Goal: Transaction & Acquisition: Book appointment/travel/reservation

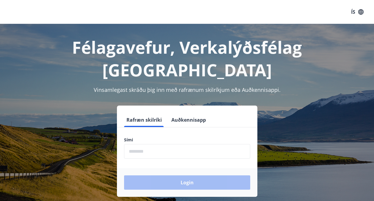
click at [185, 137] on div "Sími ​" at bounding box center [187, 148] width 126 height 22
click at [174, 144] on input "phone" at bounding box center [187, 151] width 126 height 15
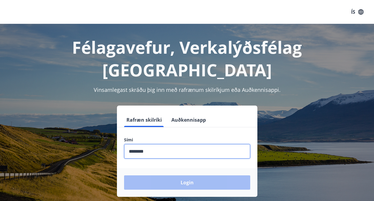
click at [170, 168] on div "Login" at bounding box center [187, 182] width 141 height 29
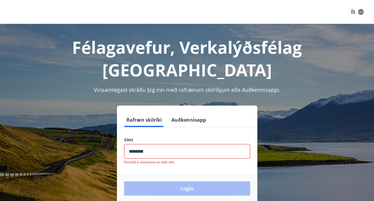
click at [193, 174] on div "Login" at bounding box center [187, 188] width 141 height 29
drag, startPoint x: 167, startPoint y: 132, endPoint x: 100, endPoint y: 129, distance: 66.5
click at [100, 129] on div "Rafræn skilríki Auðkennisapp Sími ​ Formið á númerinu er ekki rétt Login" at bounding box center [187, 153] width 360 height 97
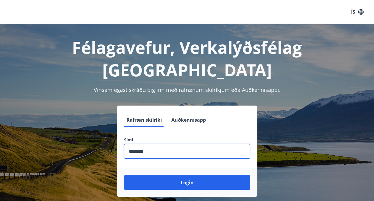
type input "********"
click at [124, 175] on button "Login" at bounding box center [187, 182] width 126 height 14
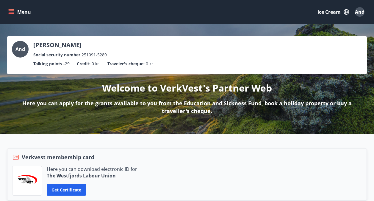
scroll to position [119, 0]
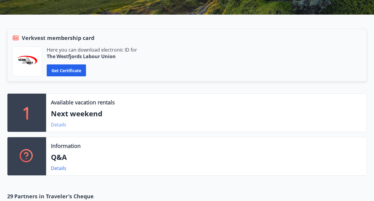
click at [52, 125] on link "Details" at bounding box center [58, 124] width 15 height 7
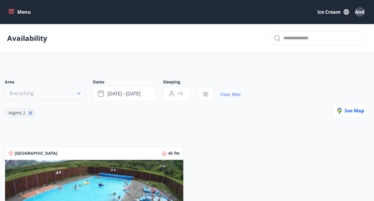
click at [76, 90] on icon "button" at bounding box center [79, 93] width 6 height 6
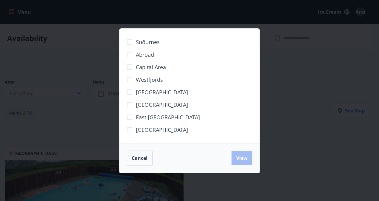
click at [153, 67] on span "Capital area" at bounding box center [151, 67] width 30 height 8
click at [235, 155] on button "View" at bounding box center [241, 158] width 21 height 14
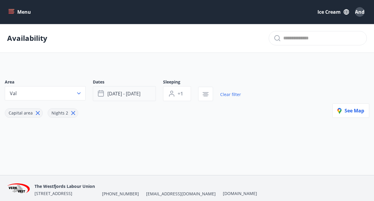
click at [132, 94] on span "Aug 22 - Aug 25" at bounding box center [124, 93] width 33 height 7
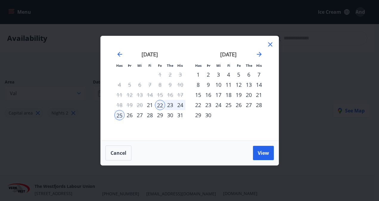
click at [213, 103] on div "23" at bounding box center [208, 105] width 10 height 10
click at [262, 102] on div "28" at bounding box center [259, 105] width 10 height 10
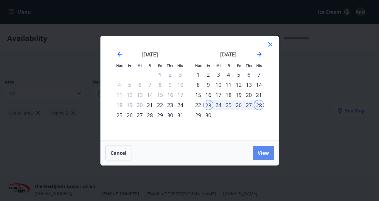
click at [269, 148] on button "View" at bounding box center [263, 153] width 21 height 14
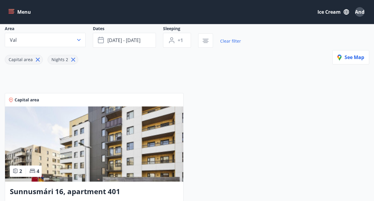
scroll to position [60, 0]
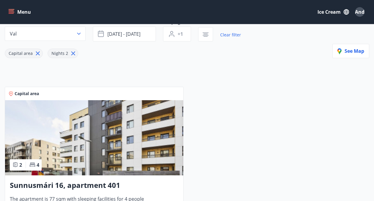
click at [72, 52] on icon at bounding box center [74, 54] width 4 height 4
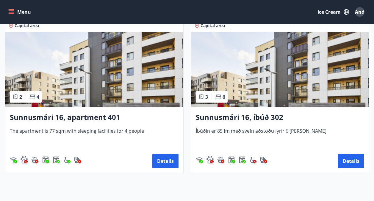
scroll to position [251, 0]
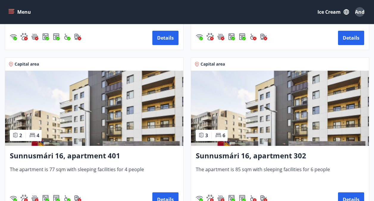
click at [116, 91] on img at bounding box center [94, 108] width 178 height 75
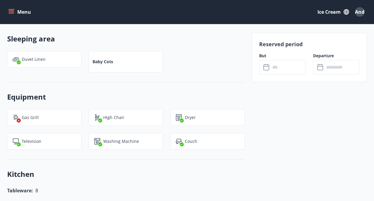
scroll to position [417, 0]
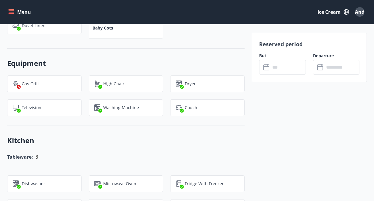
click at [284, 66] on input "text" at bounding box center [288, 67] width 35 height 15
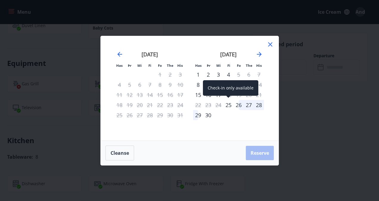
click at [228, 105] on div "25" at bounding box center [228, 105] width 10 height 10
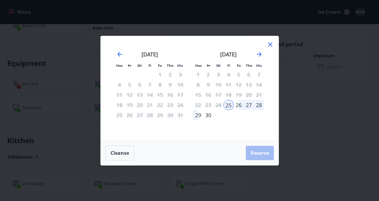
click at [250, 104] on div "27" at bounding box center [249, 105] width 10 height 10
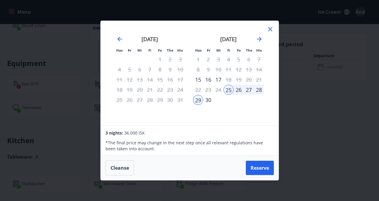
click at [237, 90] on div "26" at bounding box center [239, 90] width 10 height 10
click at [256, 166] on button "Reserve" at bounding box center [260, 168] width 28 height 14
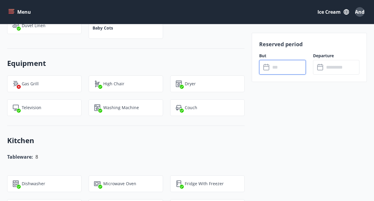
type input "******"
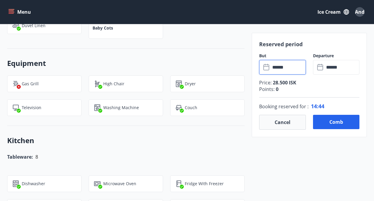
click at [283, 69] on input "******" at bounding box center [288, 67] width 35 height 15
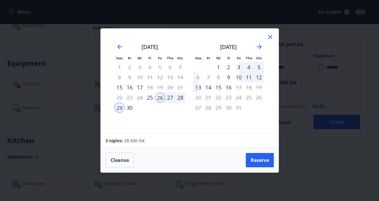
click at [170, 97] on div "27" at bounding box center [170, 97] width 10 height 10
click at [272, 38] on icon at bounding box center [270, 36] width 7 height 7
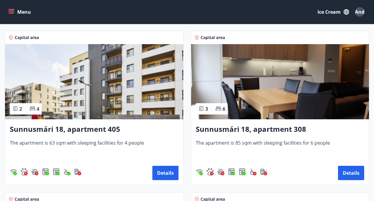
scroll to position [119, 0]
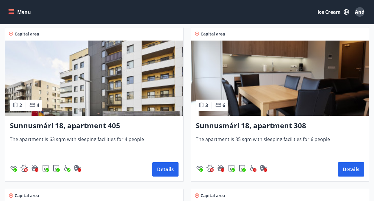
click at [123, 91] on img at bounding box center [94, 78] width 178 height 75
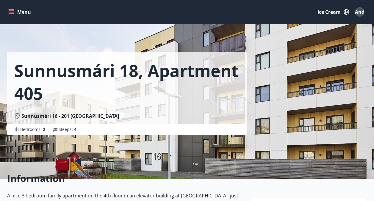
click at [295, 133] on div "Sunnusmári 18, apartment 405 Sunnusmári 16 - 201 Kópavogur Bedrooms: 2 Sleeps: 4" at bounding box center [187, 89] width 360 height 179
click at [13, 12] on icon "menu" at bounding box center [12, 12] width 7 height 1
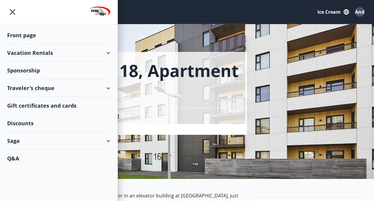
click at [56, 107] on div "Gift certificates and cards" at bounding box center [58, 106] width 103 height 18
